Goal: Task Accomplishment & Management: Manage account settings

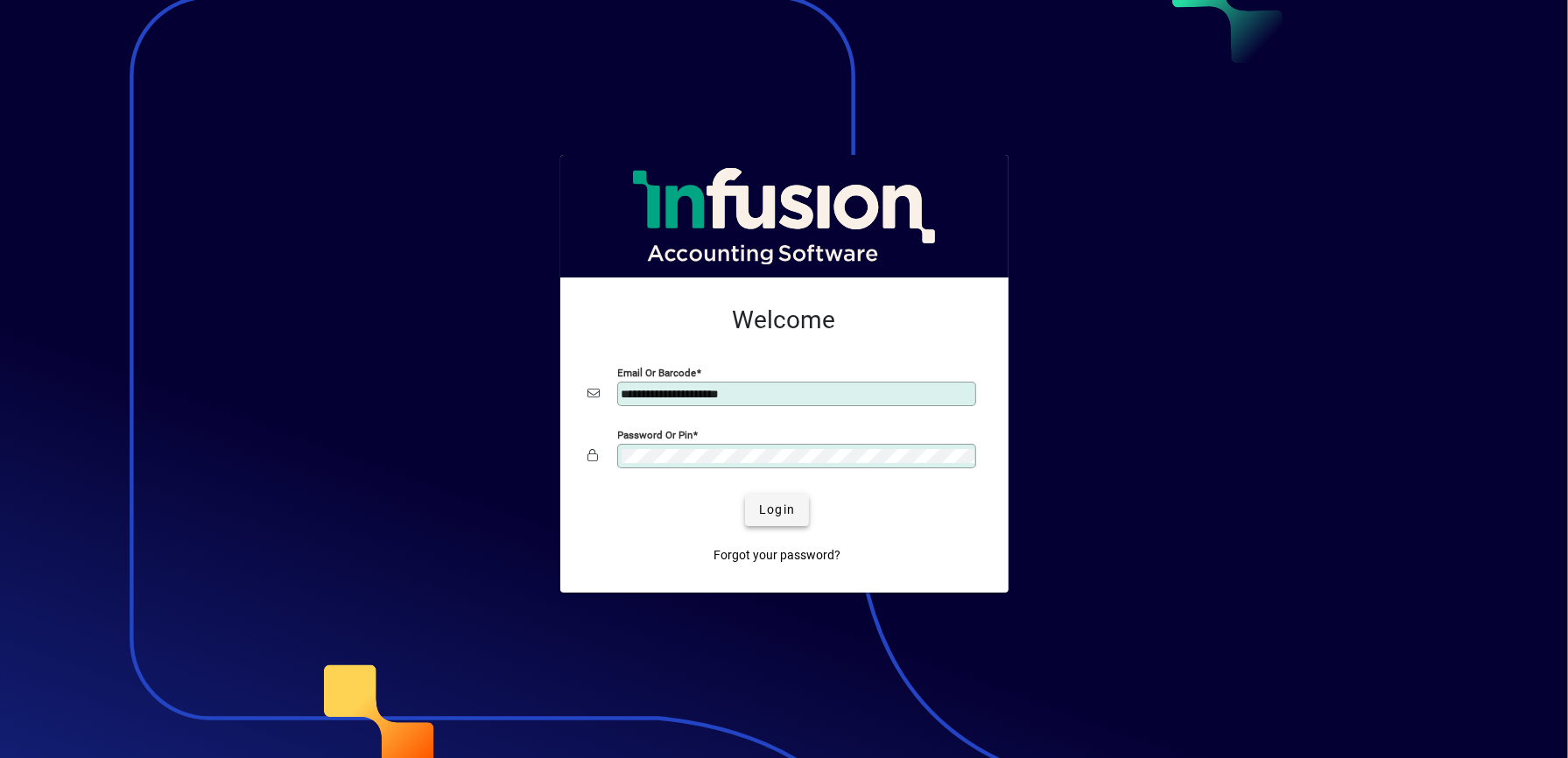
type input "**********"
click at [778, 506] on span "Login" at bounding box center [777, 509] width 36 height 18
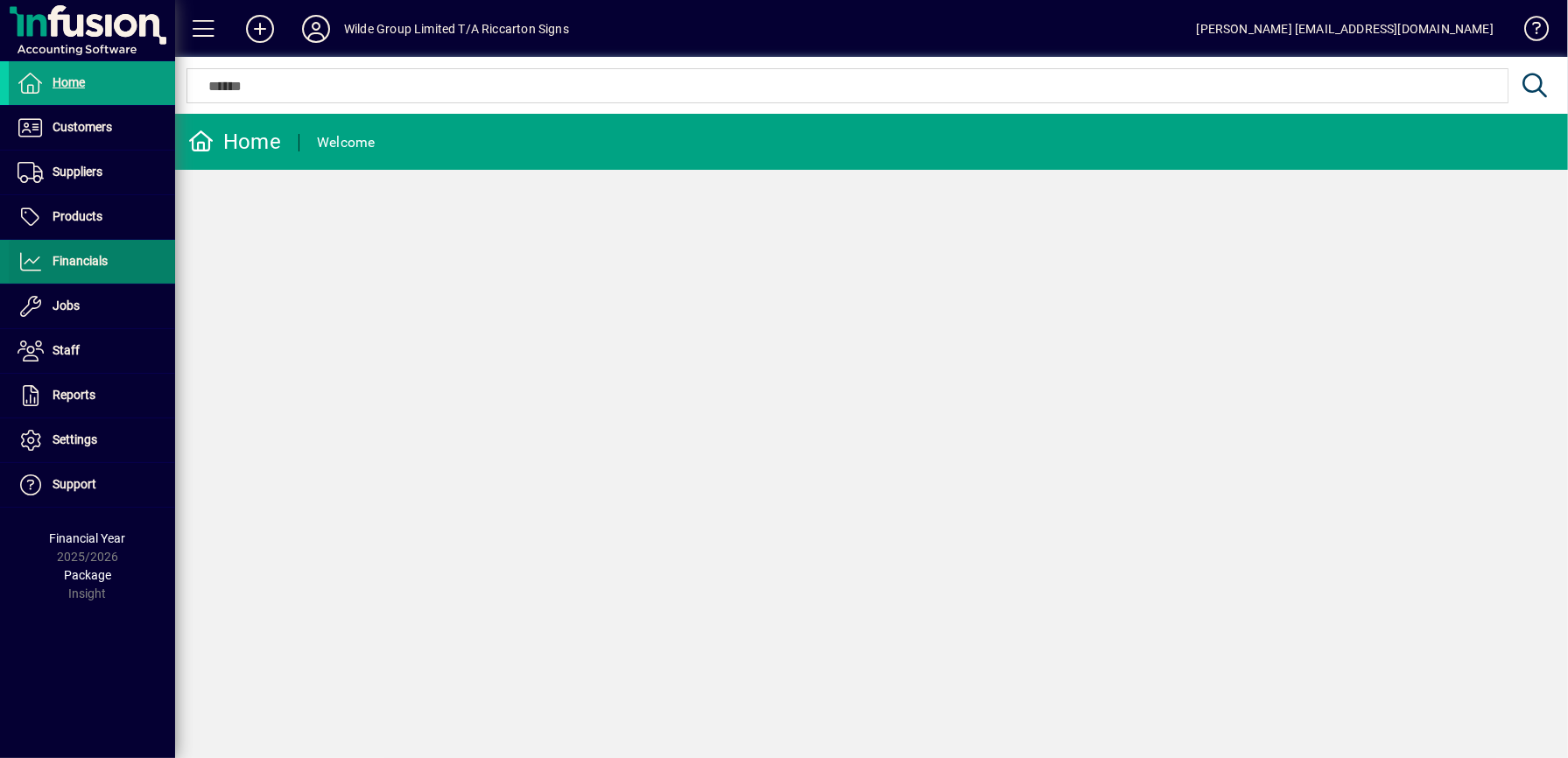
click at [53, 265] on span "Financials" at bounding box center [80, 260] width 55 height 14
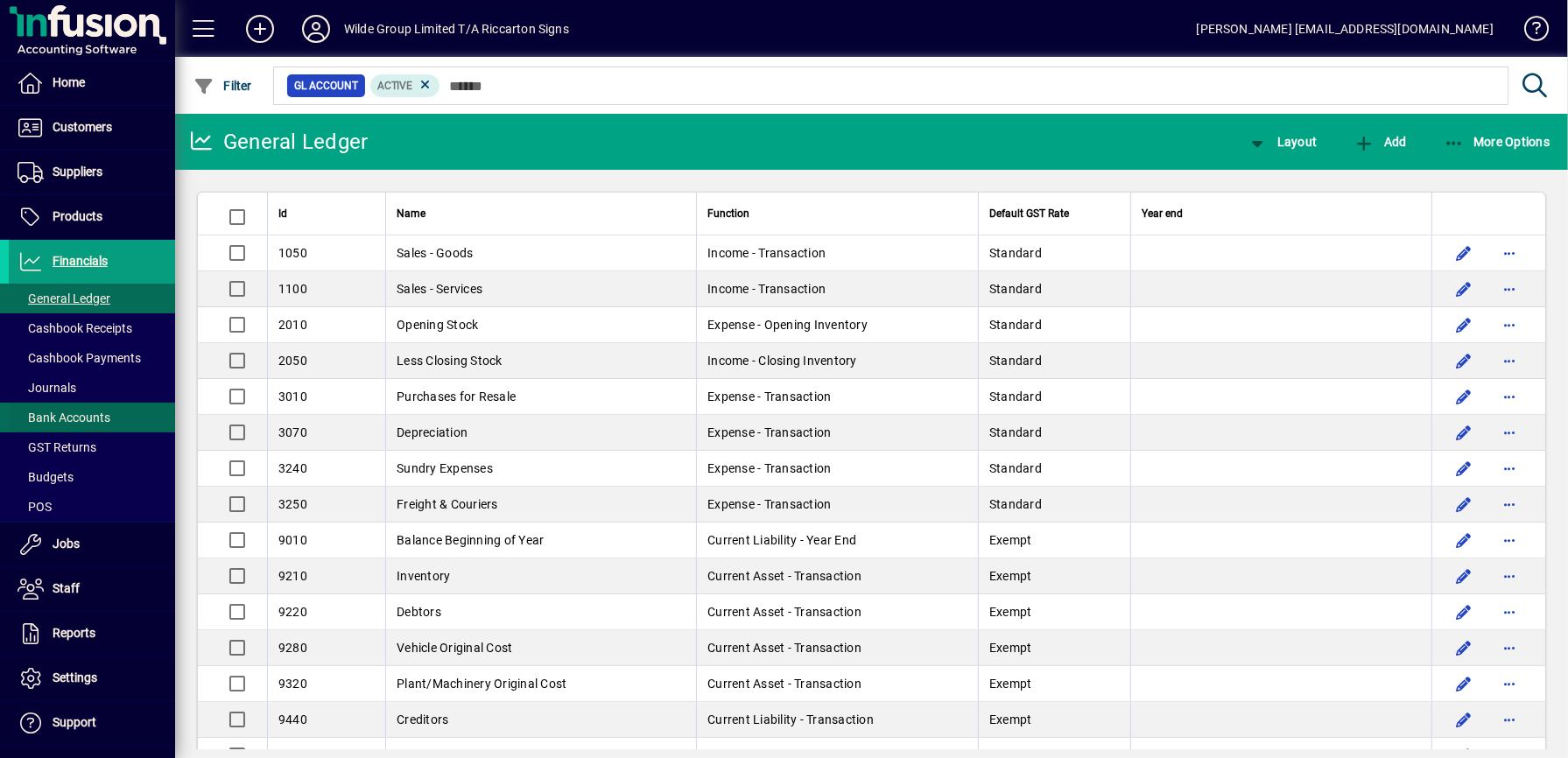
click at [70, 414] on span "Bank Accounts" at bounding box center [64, 417] width 93 height 14
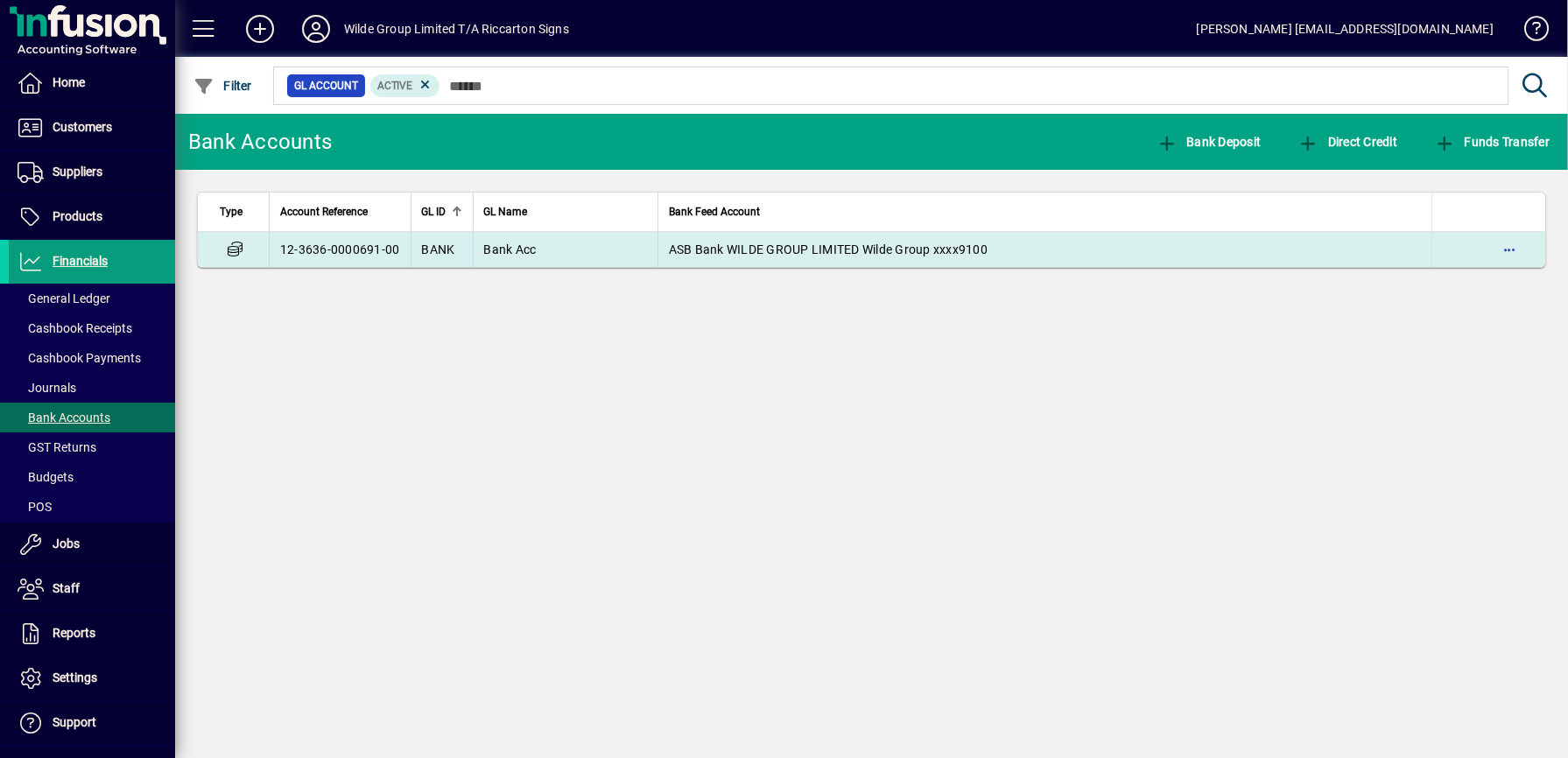
click at [331, 256] on td "12-3636-0000691-00" at bounding box center [340, 249] width 142 height 35
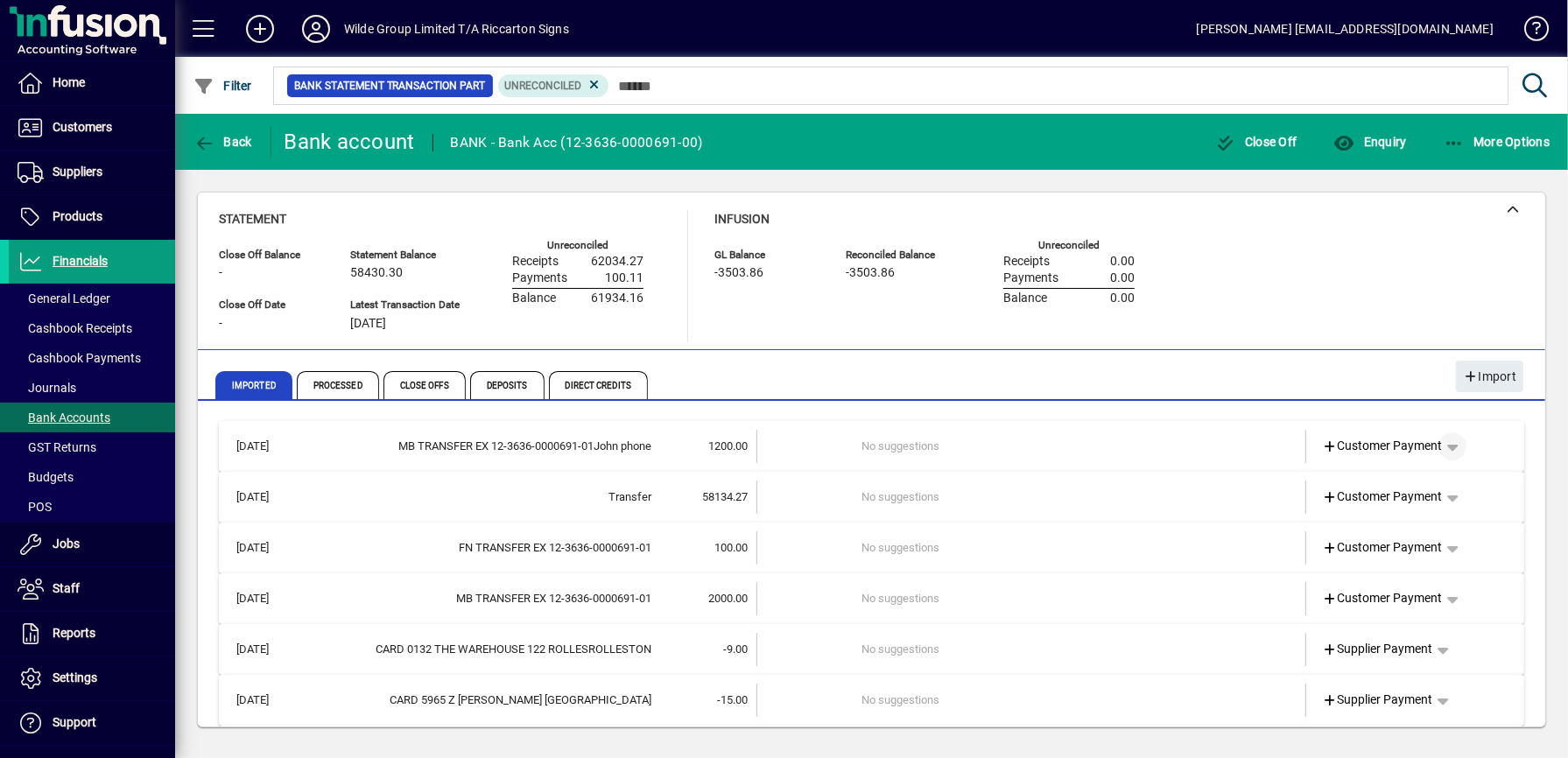
click at [1457, 458] on span "button" at bounding box center [1452, 447] width 42 height 42
click at [1430, 542] on span "Funds Transfer" at bounding box center [1393, 545] width 104 height 21
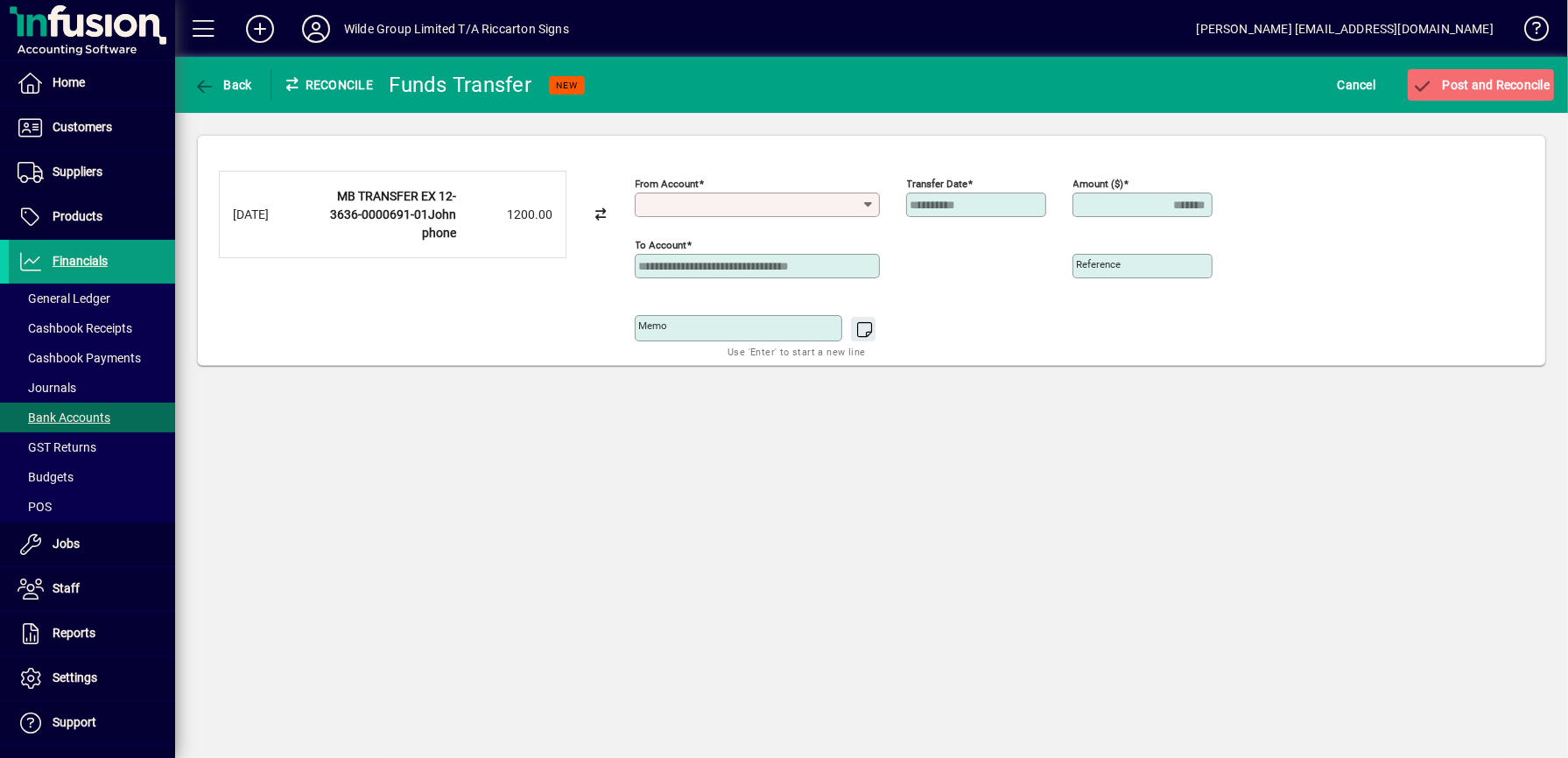
click at [870, 206] on icon at bounding box center [868, 204] width 14 height 14
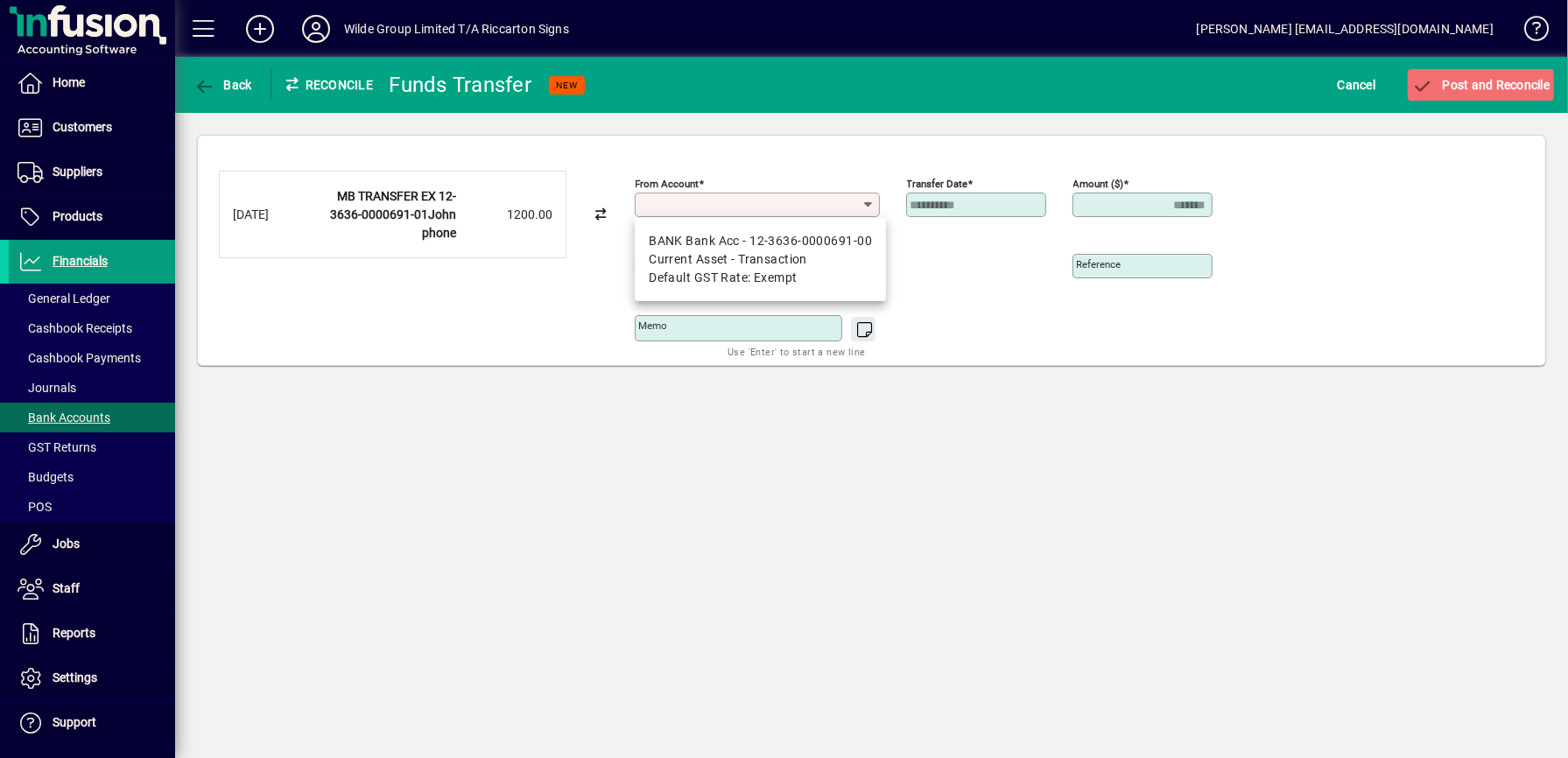
click at [445, 336] on div "02/10/2025 MB TRANSFER EX 12-3636-0000691-01John phone 1200.00" at bounding box center [426, 263] width 415 height 185
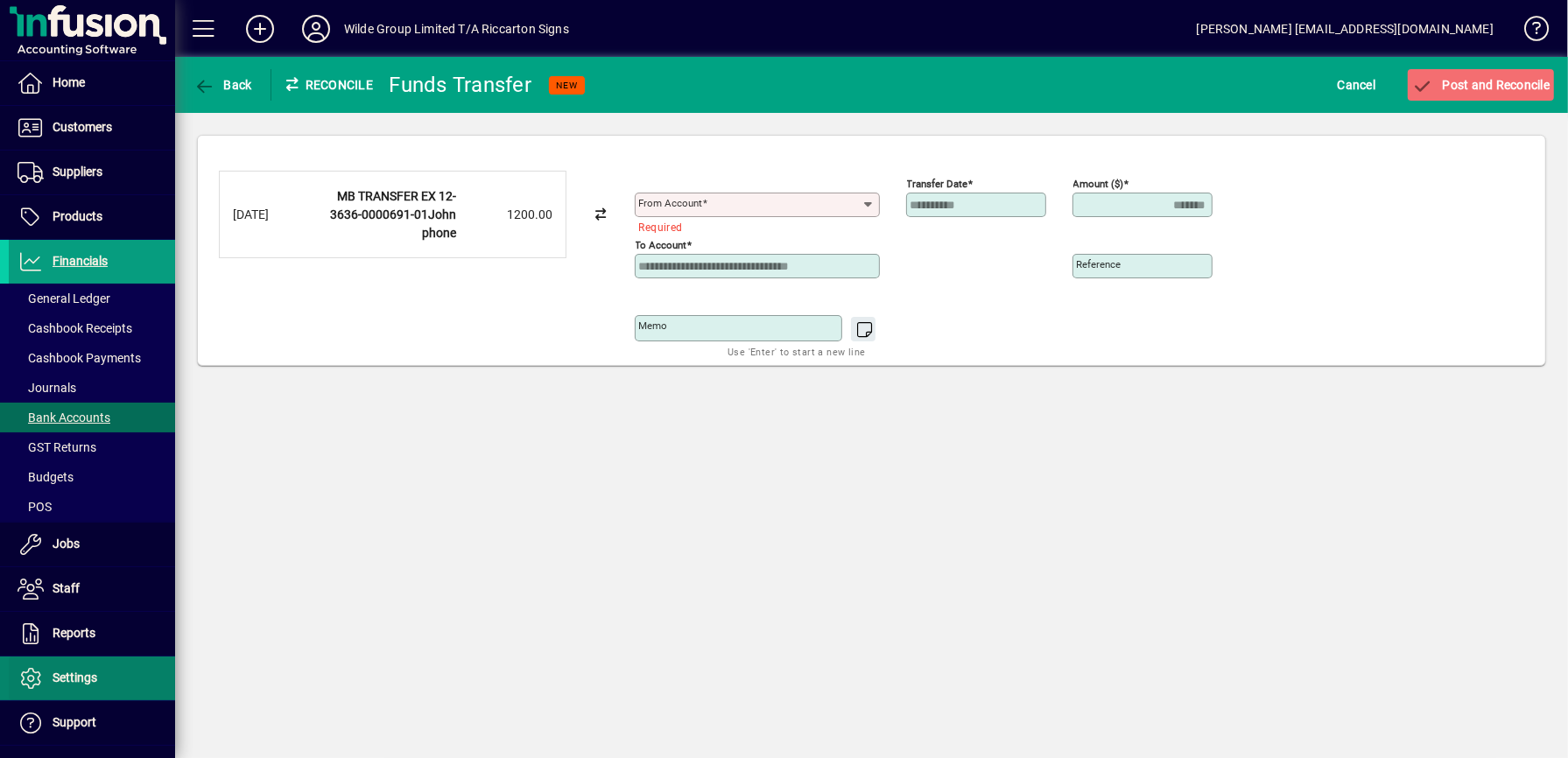
click at [73, 670] on span "Settings" at bounding box center [52, 679] width 88 height 21
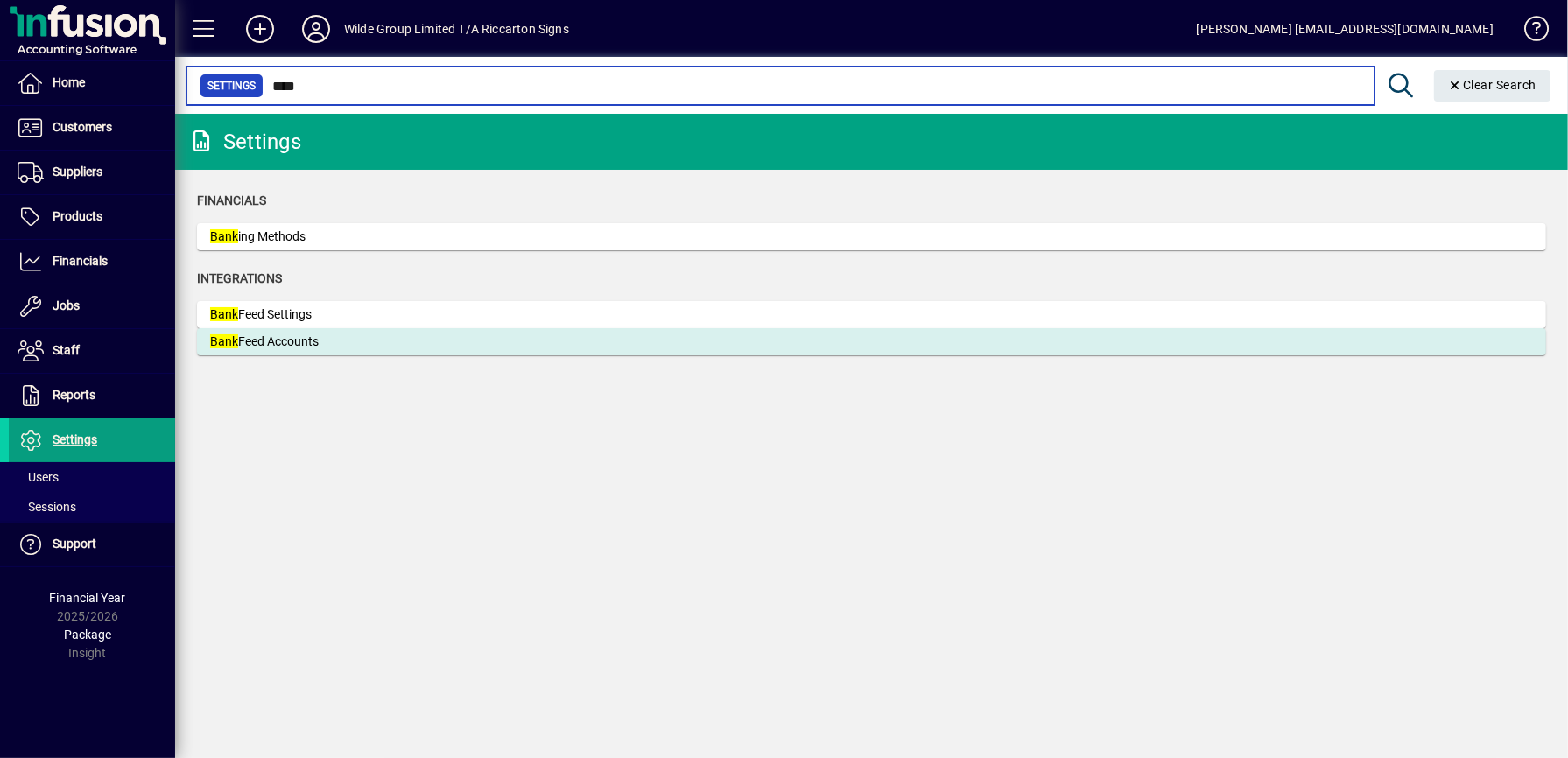
type input "****"
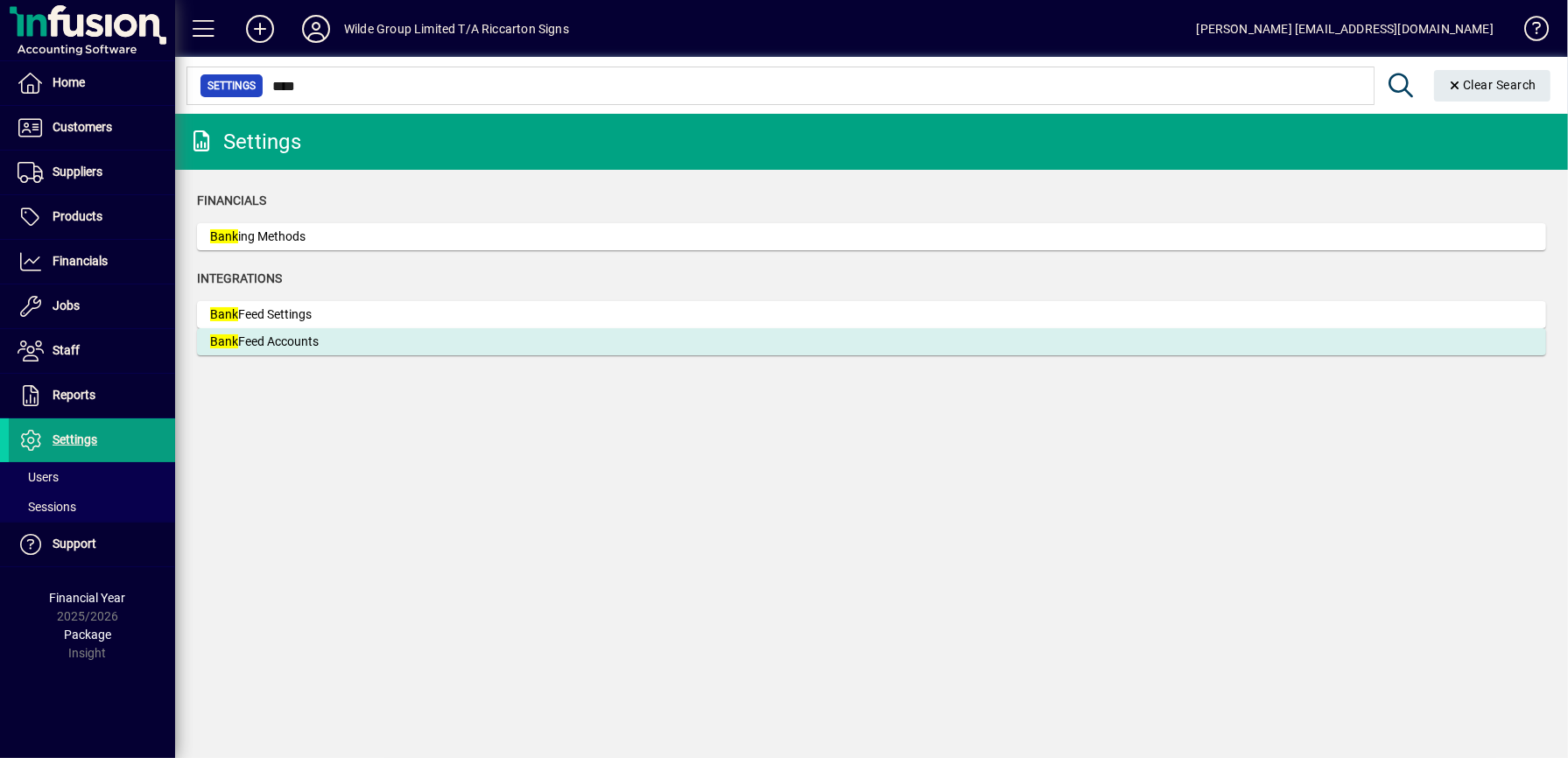
click at [240, 331] on mat-card "Bank Feed Accounts" at bounding box center [871, 342] width 1348 height 27
